Goal: Task Accomplishment & Management: Use online tool/utility

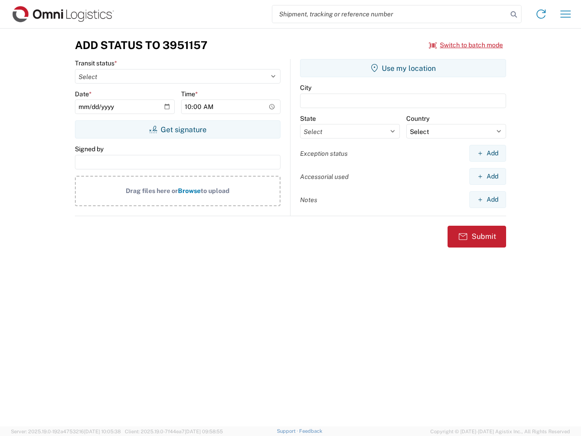
click at [390, 14] on input "search" at bounding box center [389, 13] width 235 height 17
click at [514, 15] on icon at bounding box center [514, 14] width 13 height 13
click at [541, 14] on icon at bounding box center [541, 14] width 15 height 15
click at [566, 14] on icon "button" at bounding box center [566, 13] width 10 height 7
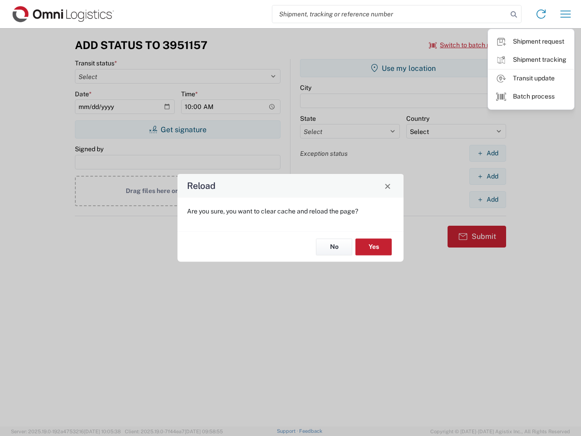
click at [466, 45] on div "Reload Are you sure, you want to clear cache and reload the page? No Yes" at bounding box center [290, 218] width 581 height 436
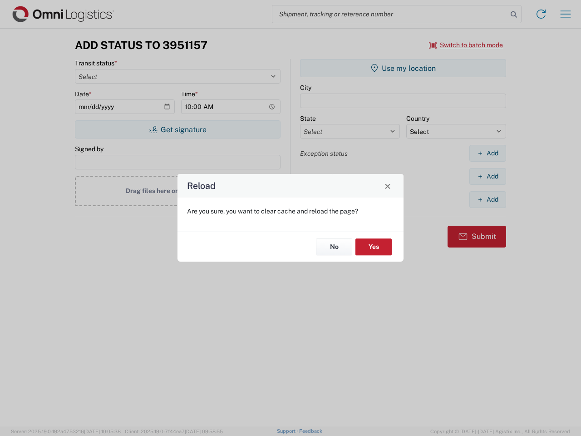
click at [178, 129] on div "Reload Are you sure, you want to clear cache and reload the page? No Yes" at bounding box center [290, 218] width 581 height 436
click at [403, 68] on div "Reload Are you sure, you want to clear cache and reload the page? No Yes" at bounding box center [290, 218] width 581 height 436
click at [488, 153] on div "Reload Are you sure, you want to clear cache and reload the page? No Yes" at bounding box center [290, 218] width 581 height 436
click at [488, 176] on div "Reload Are you sure, you want to clear cache and reload the page? No Yes" at bounding box center [290, 218] width 581 height 436
click at [488, 199] on div "Reload Are you sure, you want to clear cache and reload the page? No Yes" at bounding box center [290, 218] width 581 height 436
